Goal: Task Accomplishment & Management: Manage account settings

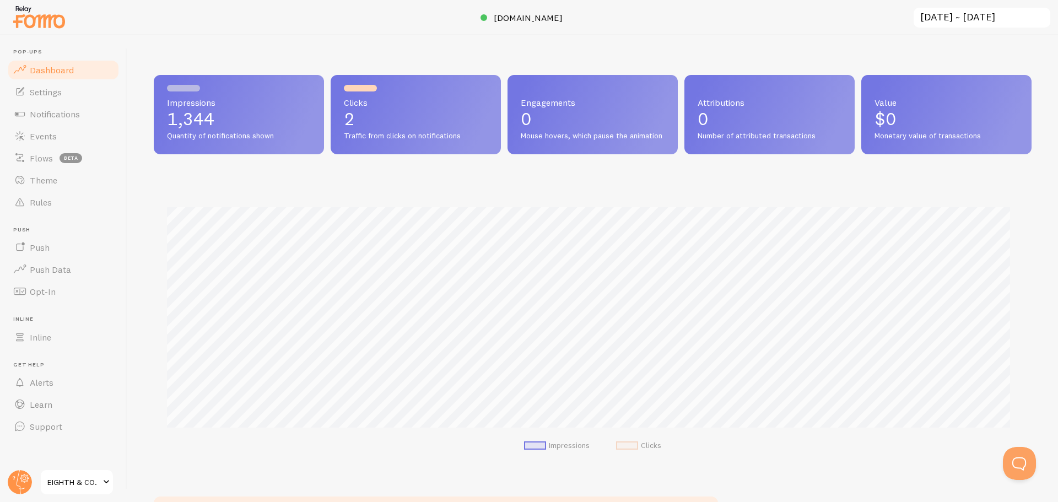
scroll to position [550544, 549964]
click at [53, 109] on span "Notifications" at bounding box center [55, 114] width 50 height 11
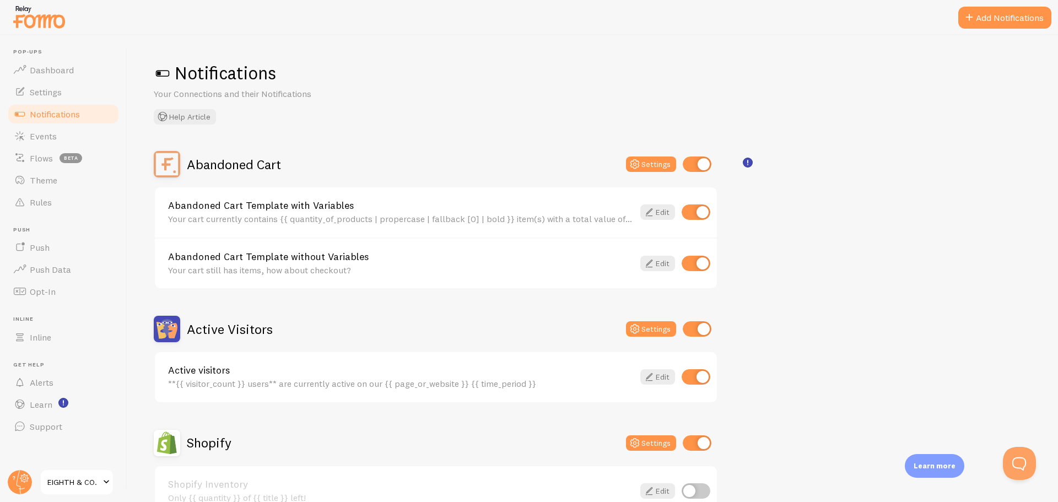
click at [696, 162] on input "checkbox" at bounding box center [696, 163] width 29 height 15
checkbox input "false"
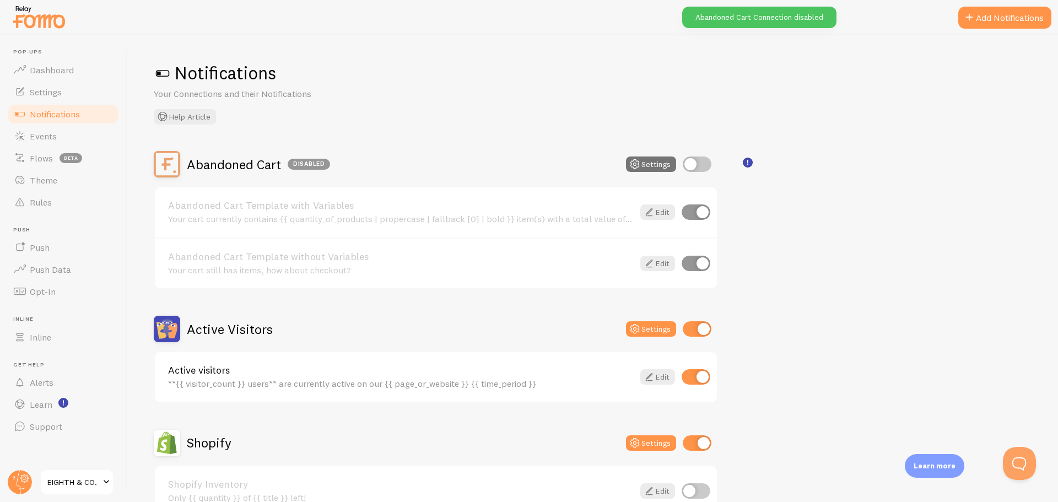
click at [703, 329] on input "checkbox" at bounding box center [696, 328] width 29 height 15
checkbox input "false"
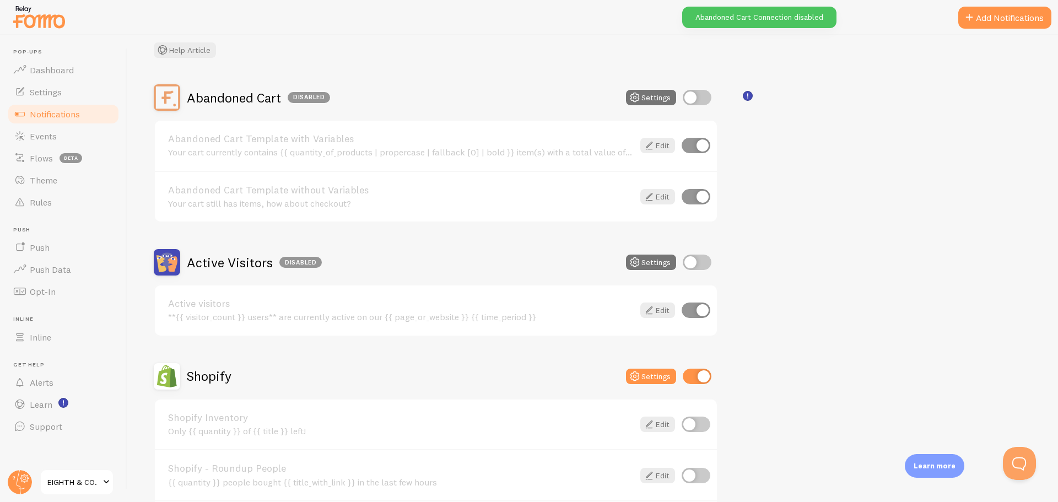
scroll to position [165, 0]
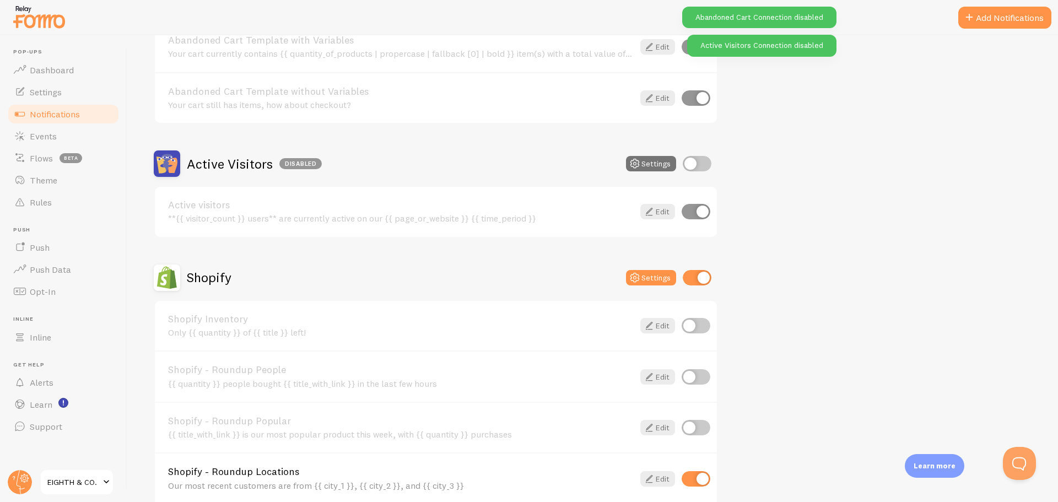
click at [700, 282] on input "checkbox" at bounding box center [696, 277] width 29 height 15
checkbox input "false"
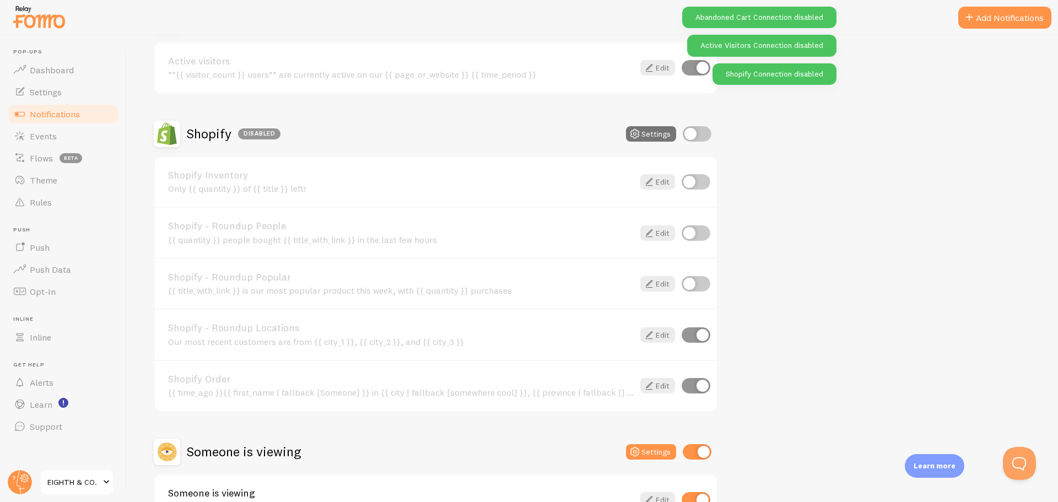
scroll to position [386, 0]
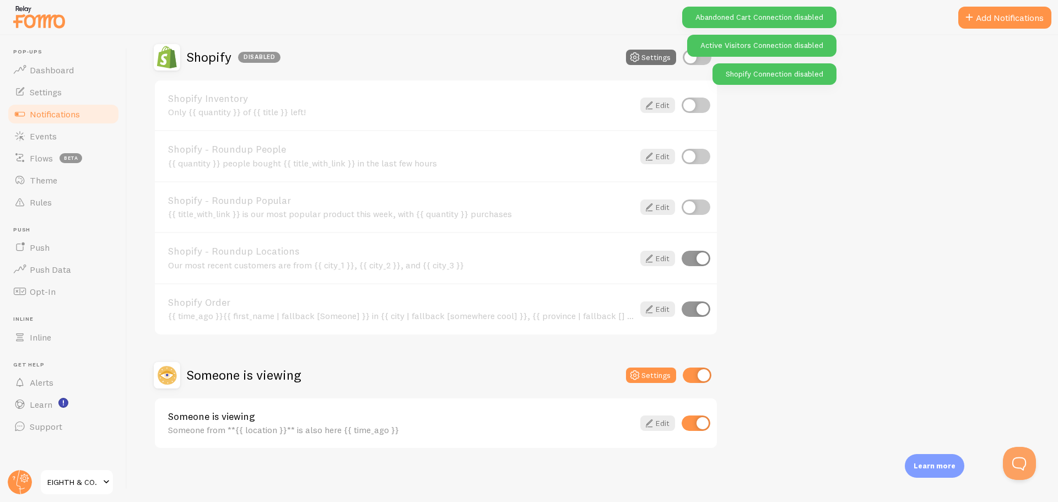
click at [701, 377] on input "checkbox" at bounding box center [696, 374] width 29 height 15
checkbox input "false"
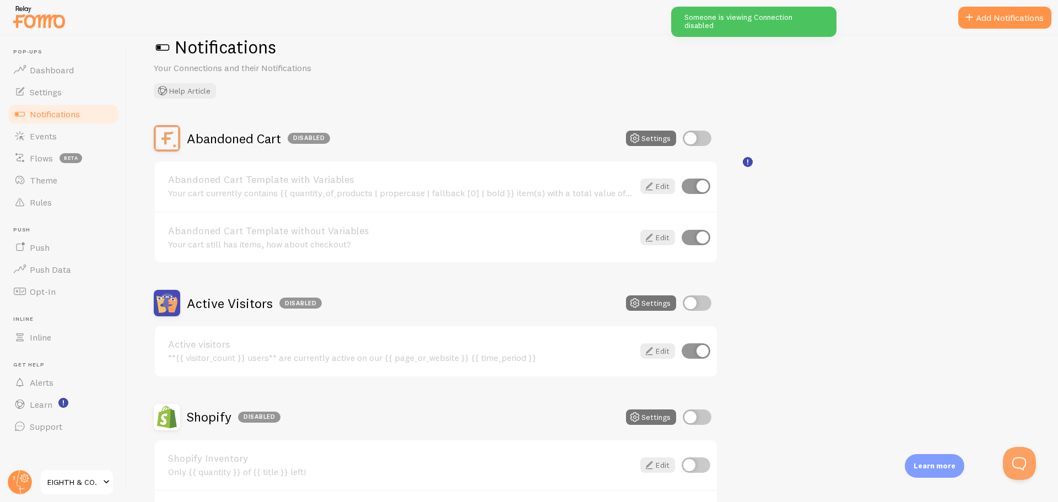
scroll to position [0, 0]
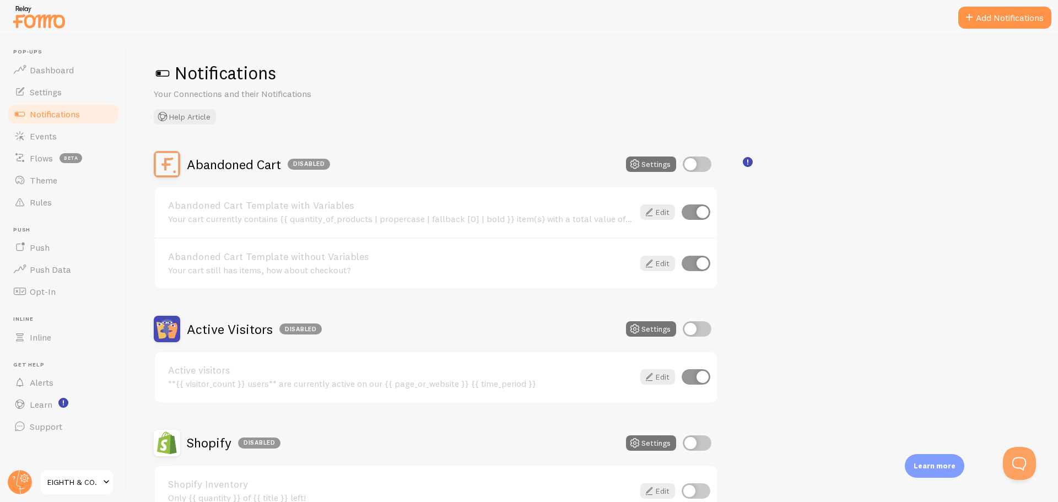
click at [193, 33] on div at bounding box center [529, 17] width 1058 height 35
click at [51, 134] on span "Events" at bounding box center [43, 136] width 27 height 11
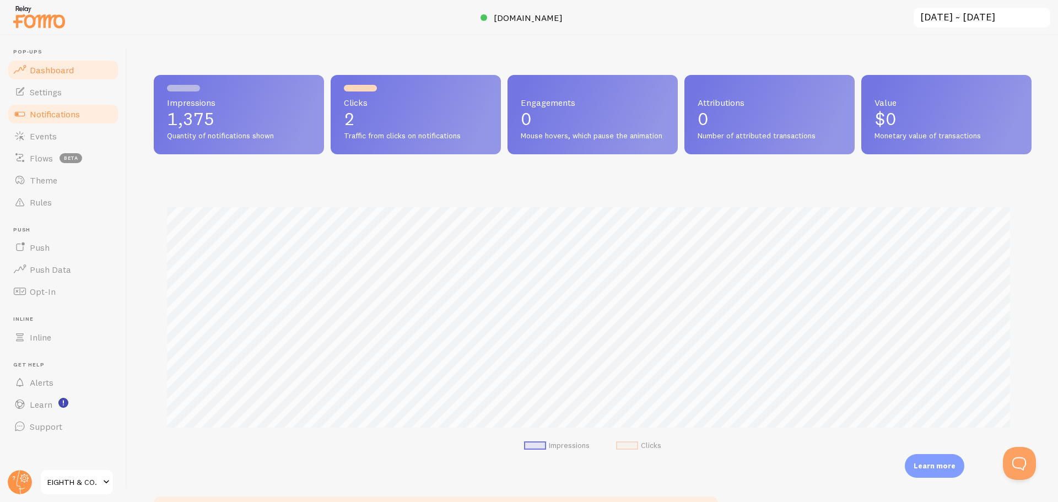
click at [80, 108] on link "Notifications" at bounding box center [63, 114] width 113 height 22
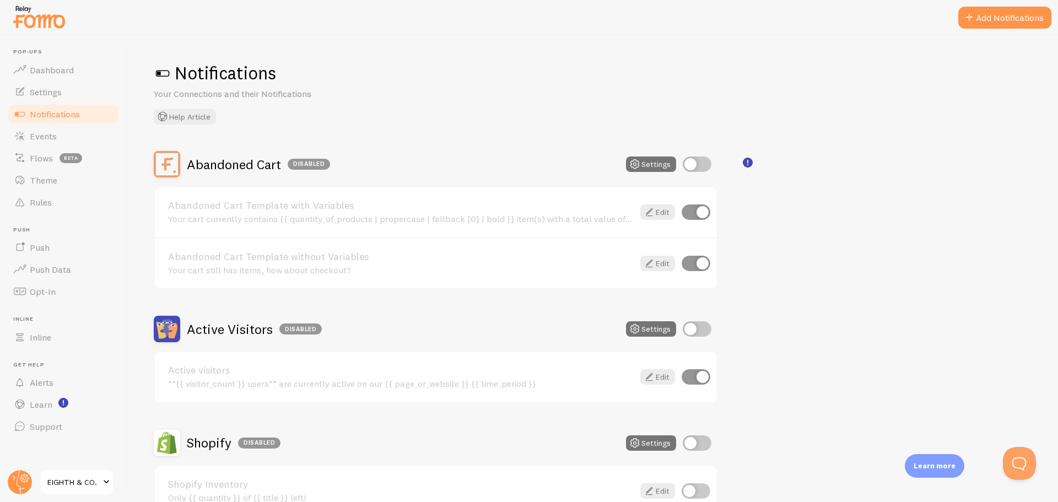
click at [698, 162] on input "checkbox" at bounding box center [696, 163] width 29 height 15
checkbox input "true"
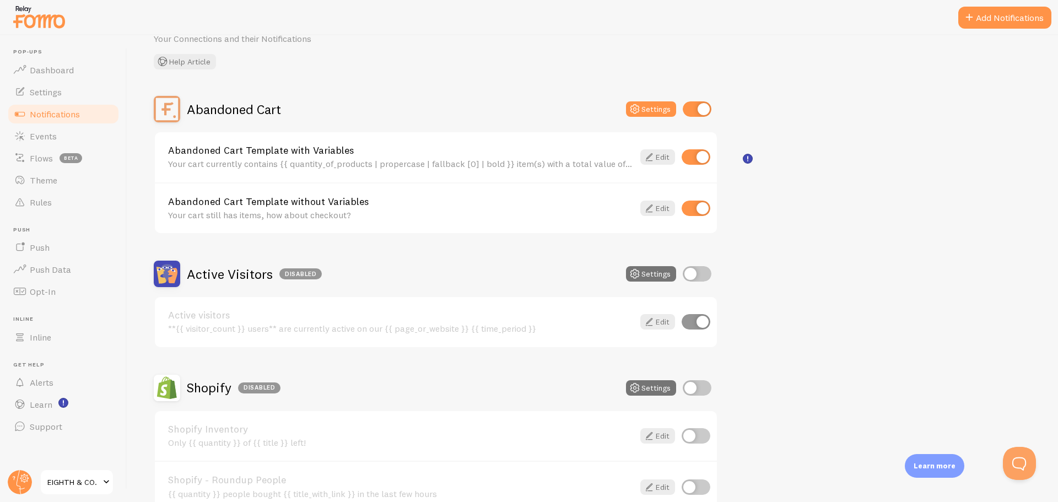
scroll to position [275, 0]
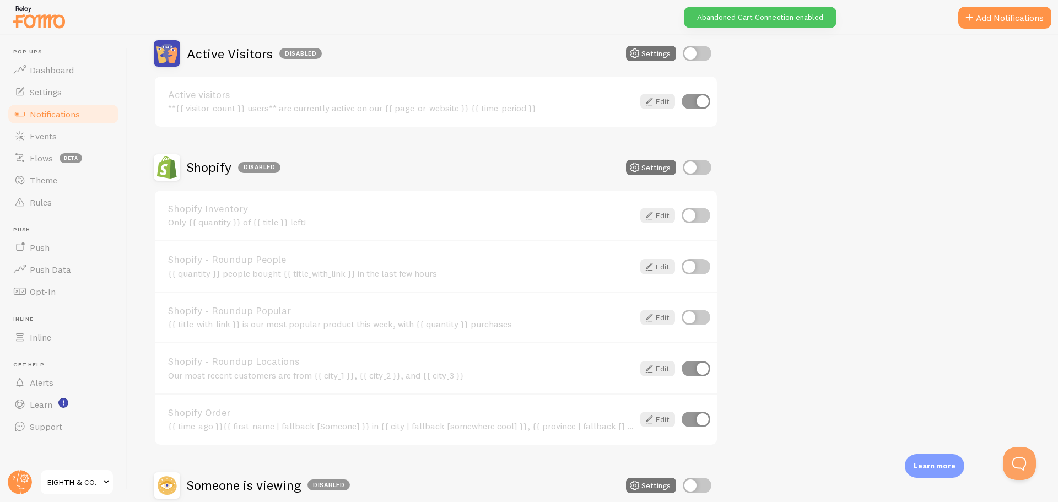
click at [703, 56] on input "checkbox" at bounding box center [696, 53] width 29 height 15
checkbox input "true"
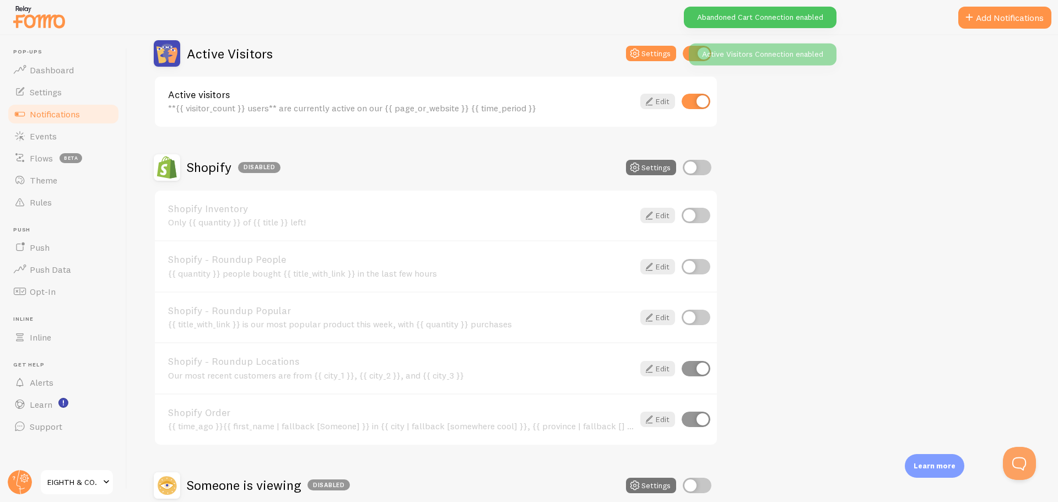
click at [706, 169] on input "checkbox" at bounding box center [696, 167] width 29 height 15
checkbox input "true"
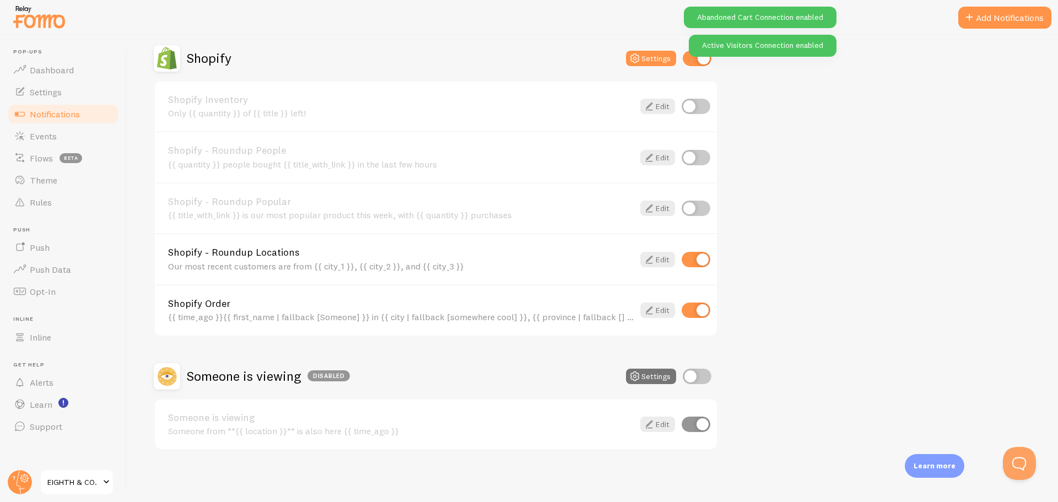
scroll to position [386, 0]
click at [695, 373] on input "checkbox" at bounding box center [696, 374] width 29 height 15
checkbox input "true"
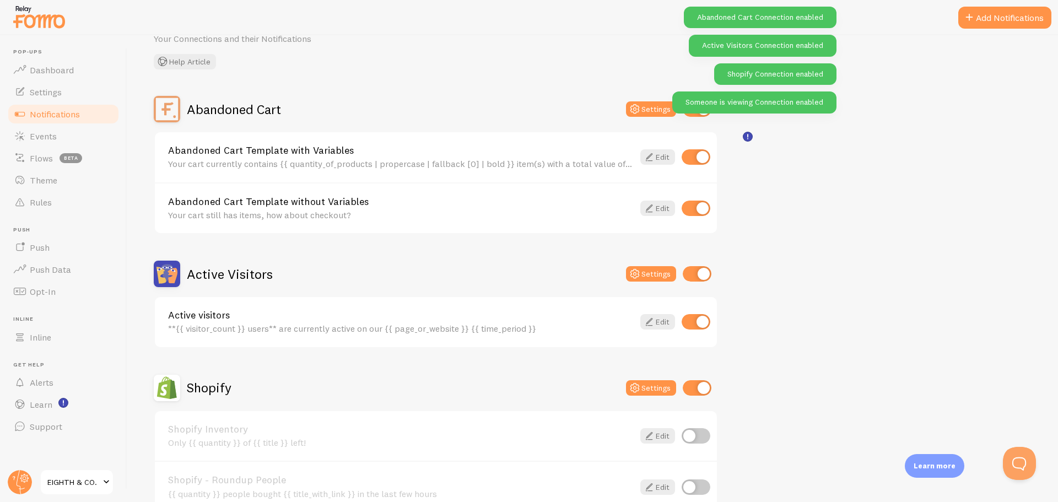
scroll to position [0, 0]
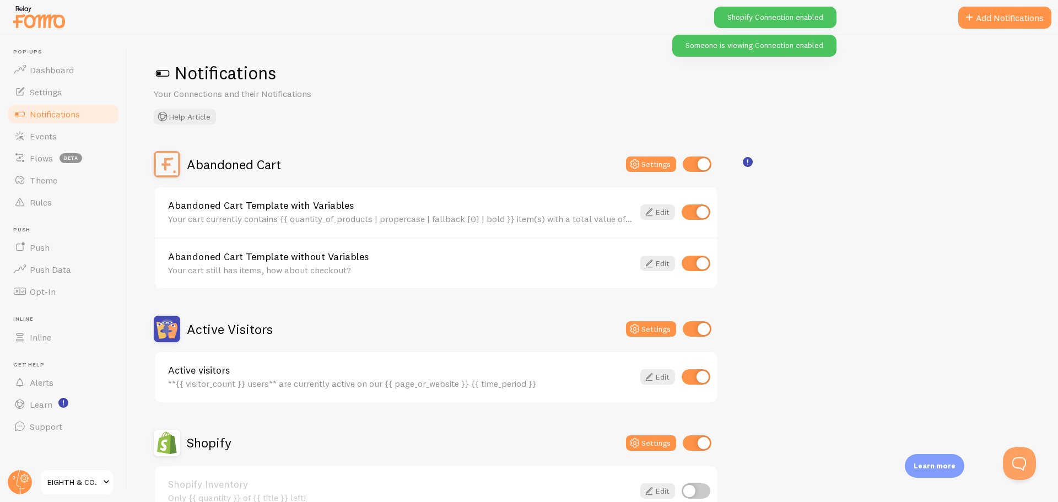
click at [35, 15] on img at bounding box center [39, 17] width 55 height 28
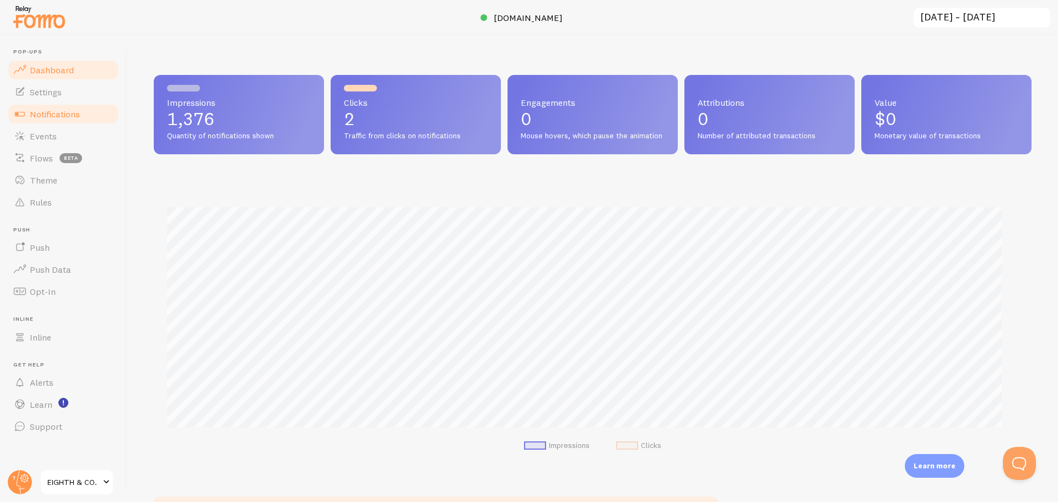
scroll to position [550544, 549964]
click at [79, 121] on link "Notifications" at bounding box center [63, 114] width 113 height 22
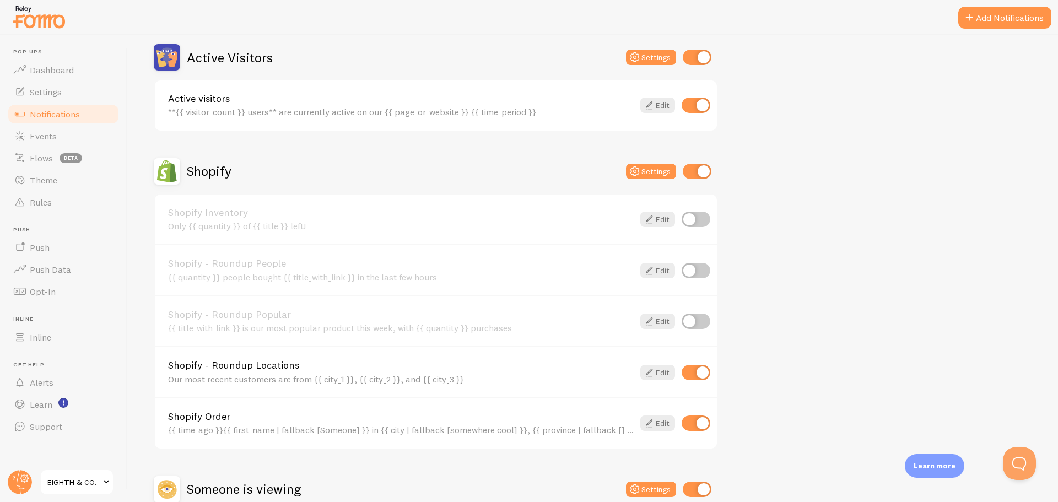
scroll to position [386, 0]
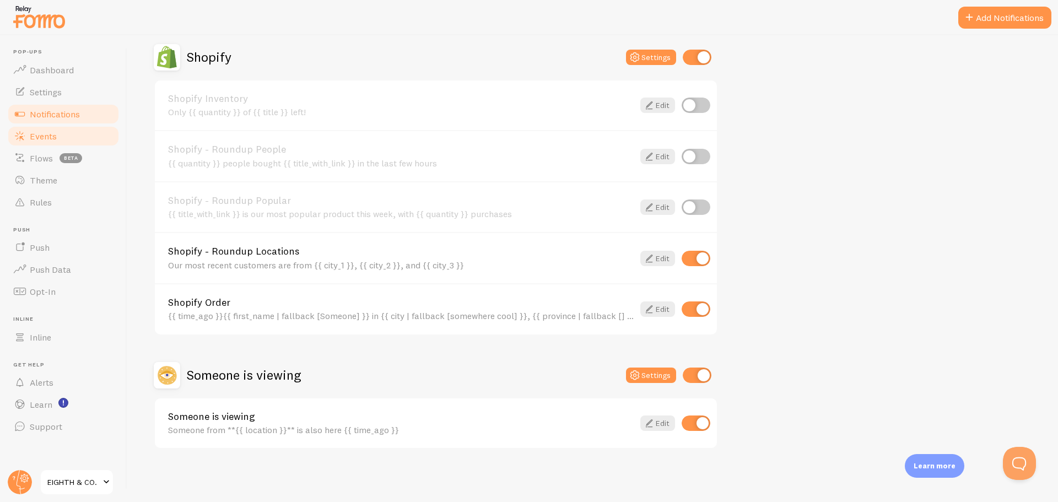
click at [54, 142] on link "Events" at bounding box center [63, 136] width 113 height 22
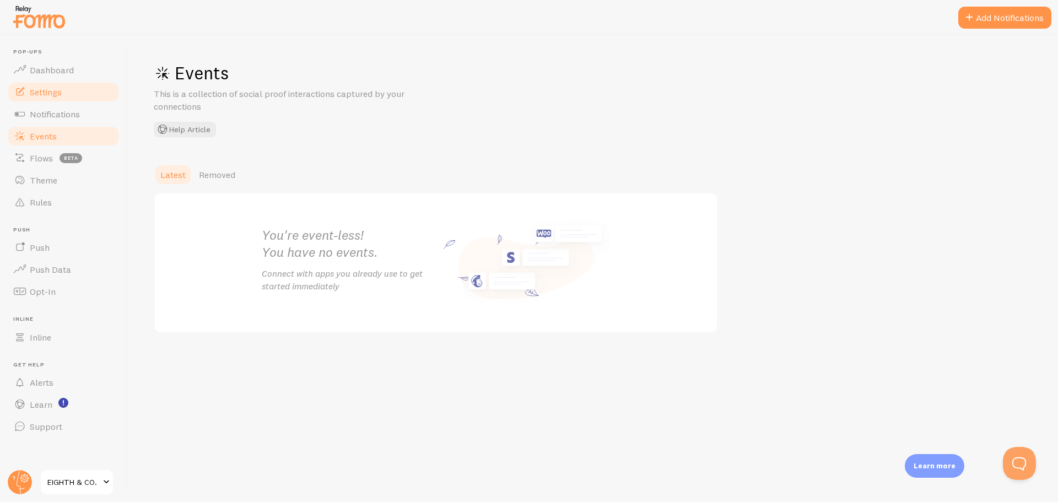
click at [46, 93] on span "Settings" at bounding box center [46, 91] width 32 height 11
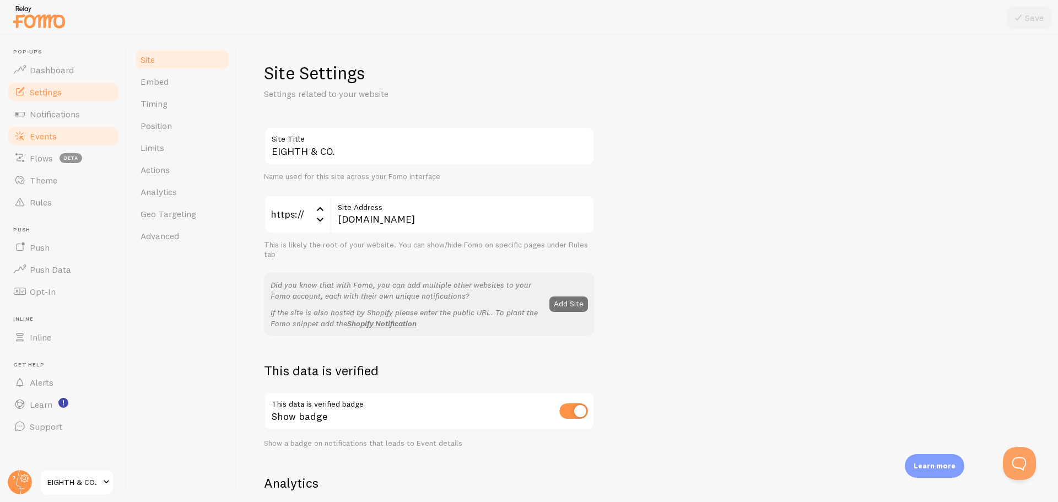
click at [43, 126] on link "Events" at bounding box center [63, 136] width 113 height 22
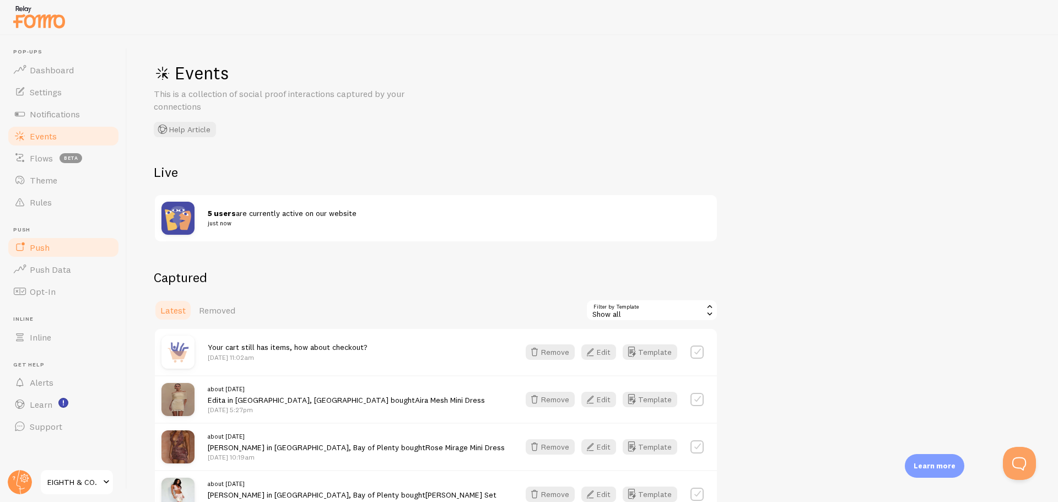
click at [40, 253] on link "Push" at bounding box center [63, 247] width 113 height 22
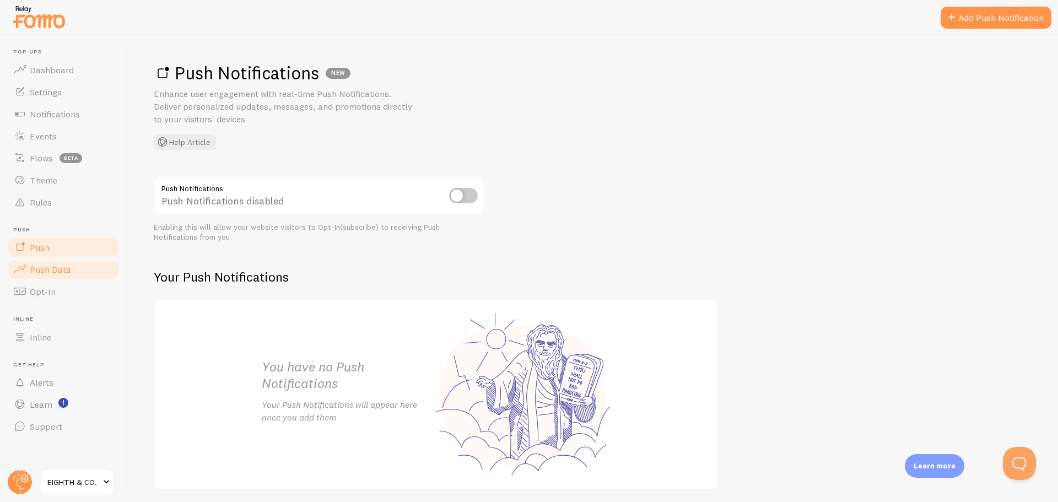
click at [52, 268] on span "Push Data" at bounding box center [50, 269] width 41 height 11
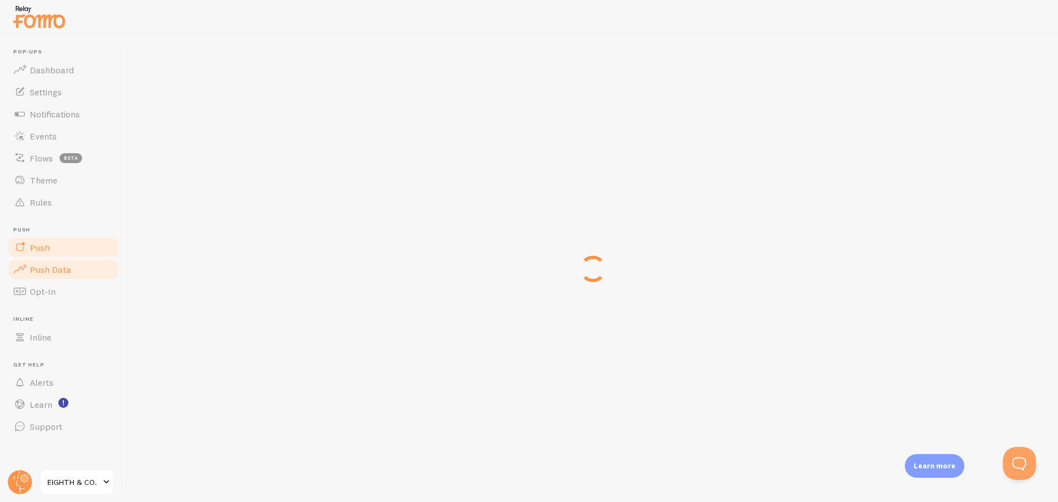
click at [47, 251] on span "Push" at bounding box center [40, 247] width 20 height 11
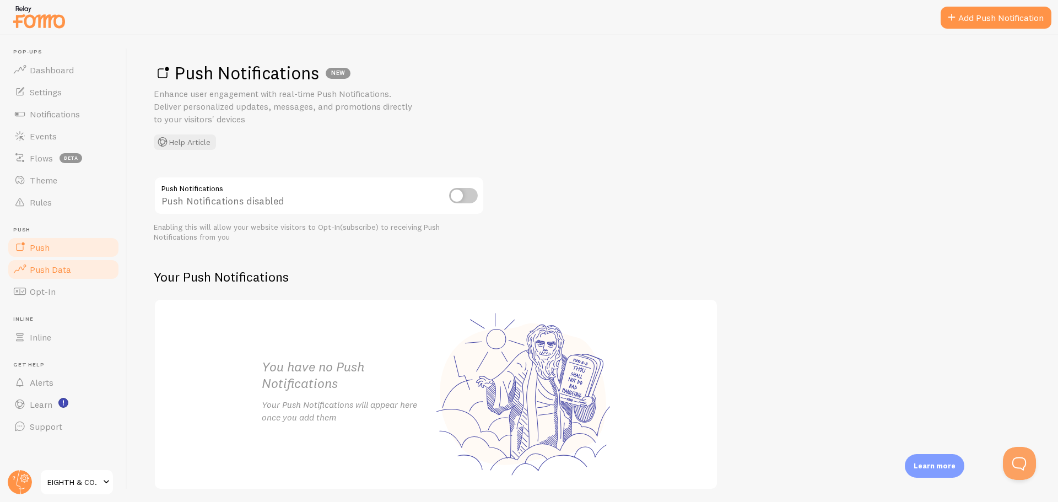
click at [77, 268] on link "Push Data" at bounding box center [63, 269] width 113 height 22
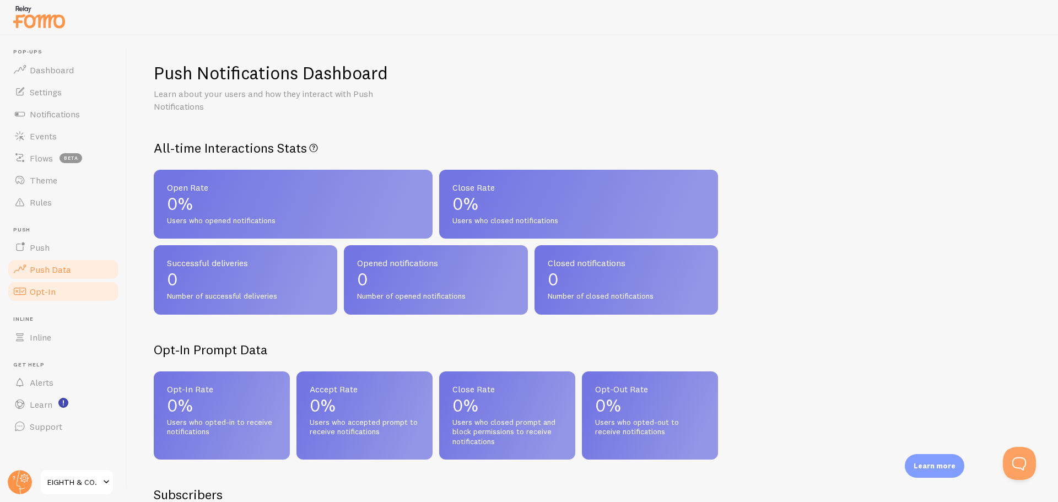
click at [46, 295] on span "Opt-In" at bounding box center [43, 291] width 26 height 11
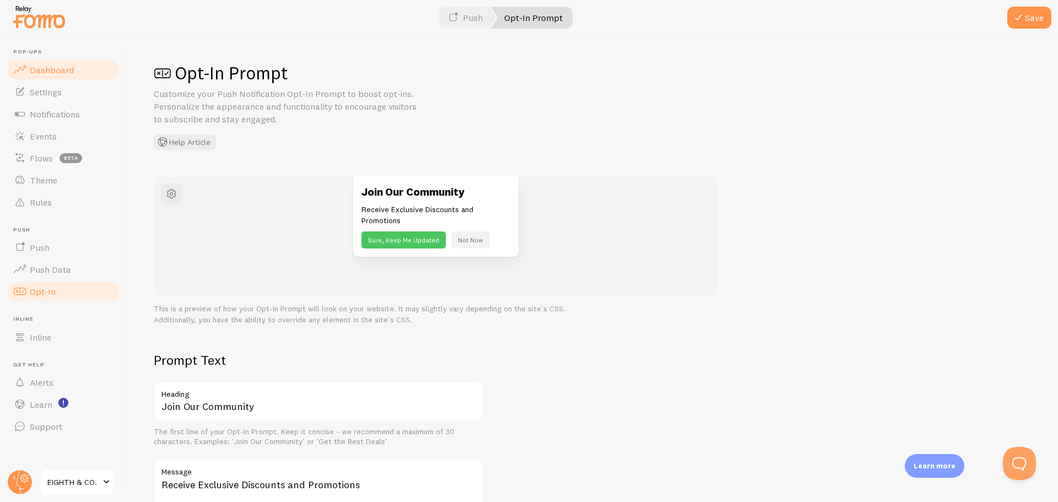
click at [42, 77] on link "Dashboard" at bounding box center [63, 70] width 113 height 22
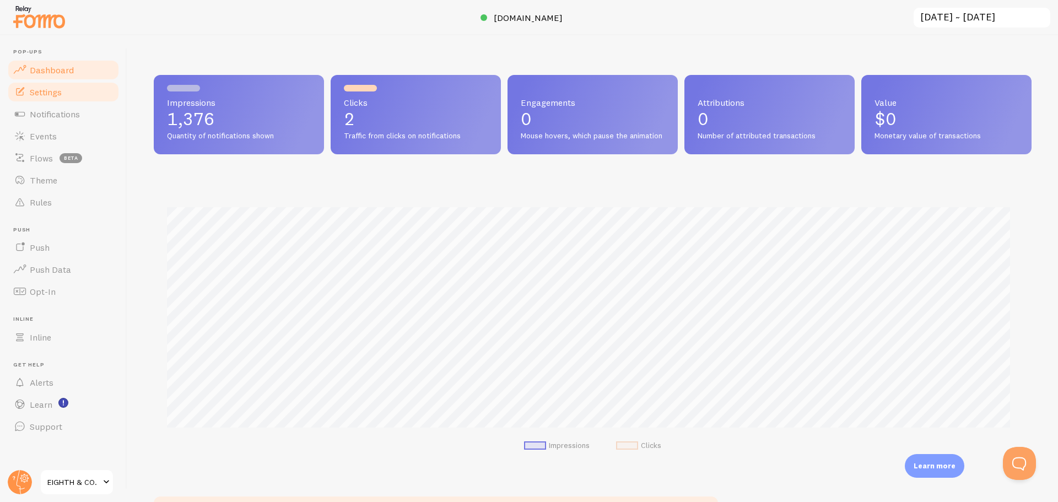
scroll to position [289, 869]
click at [68, 117] on span "Notifications" at bounding box center [55, 114] width 50 height 11
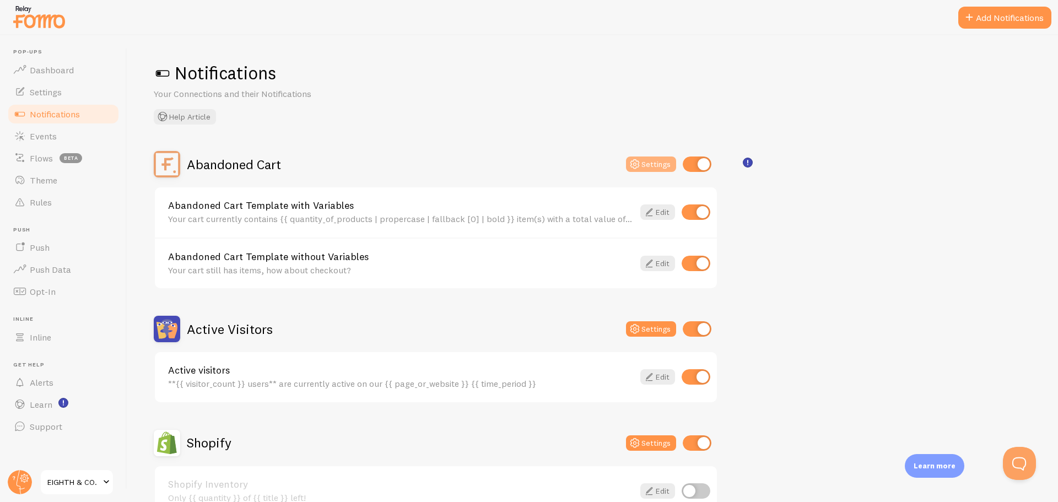
click at [649, 160] on button "Settings" at bounding box center [651, 163] width 50 height 15
